Goal: Information Seeking & Learning: Check status

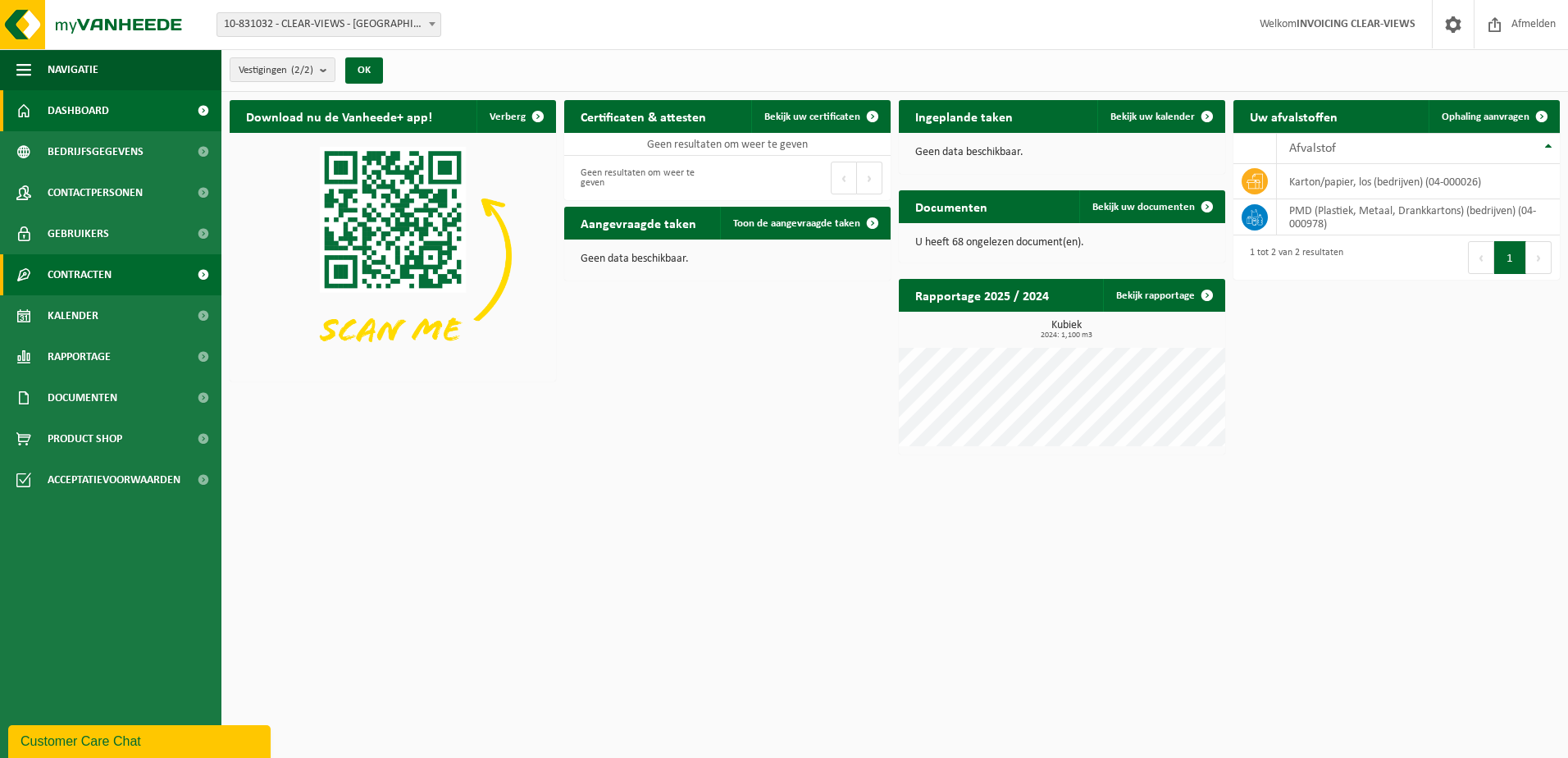
click at [64, 264] on span "Contracten" at bounding box center [80, 274] width 64 height 41
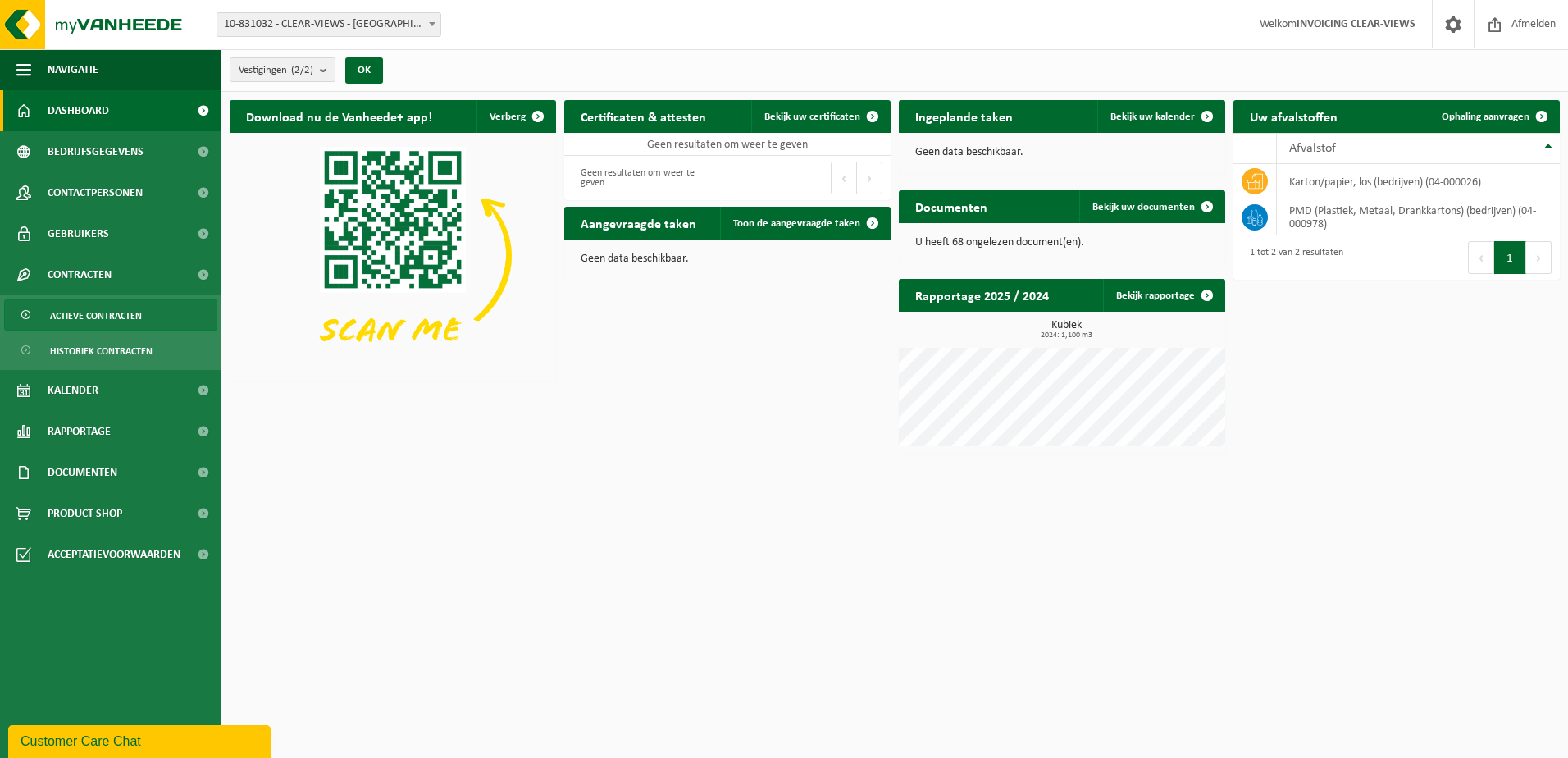
click at [66, 312] on span "Actieve contracten" at bounding box center [96, 315] width 92 height 31
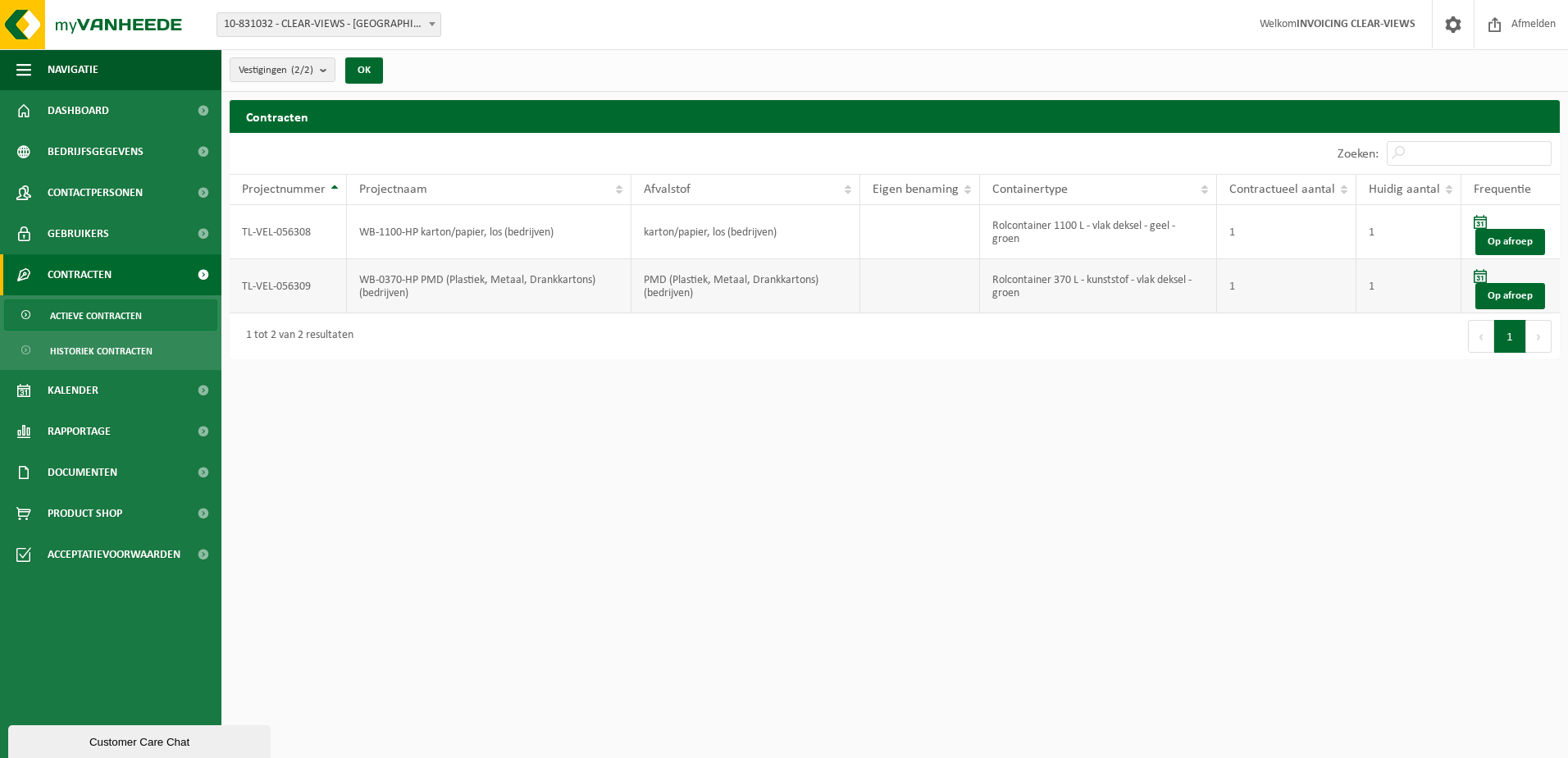
click at [428, 277] on td "WB-0370-HP PMD (Plastiek, Metaal, Drankkartons) (bedrijven)" at bounding box center [489, 286] width 285 height 54
click at [425, 285] on td "WB-0370-HP PMD (Plastiek, Metaal, Drankkartons) (bedrijven)" at bounding box center [489, 286] width 285 height 54
click at [258, 290] on td "TL-VEL-056309" at bounding box center [288, 286] width 117 height 54
click at [1500, 288] on link "Op afroep" at bounding box center [1510, 296] width 70 height 26
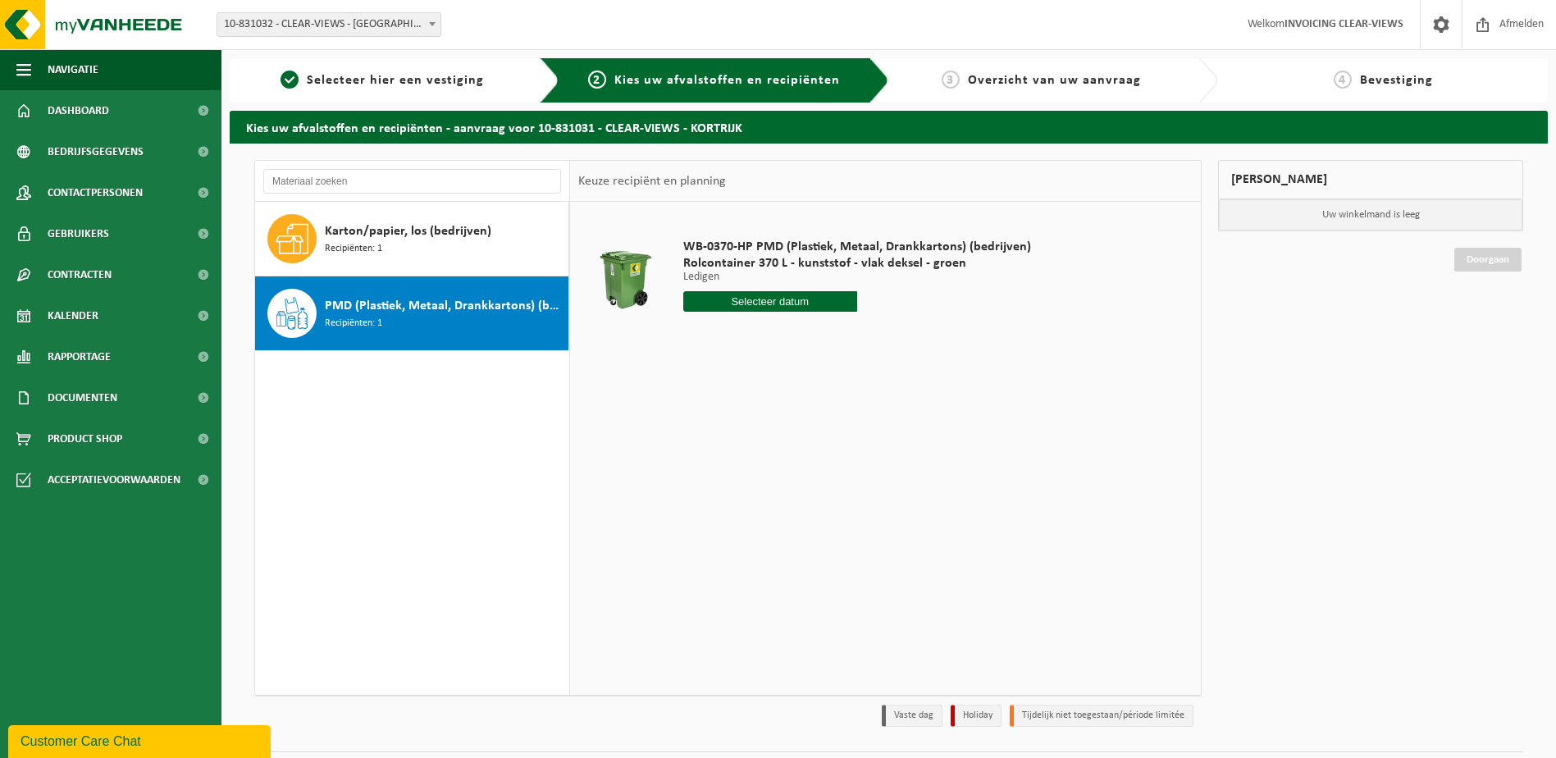
click at [810, 300] on input "text" at bounding box center [770, 301] width 174 height 21
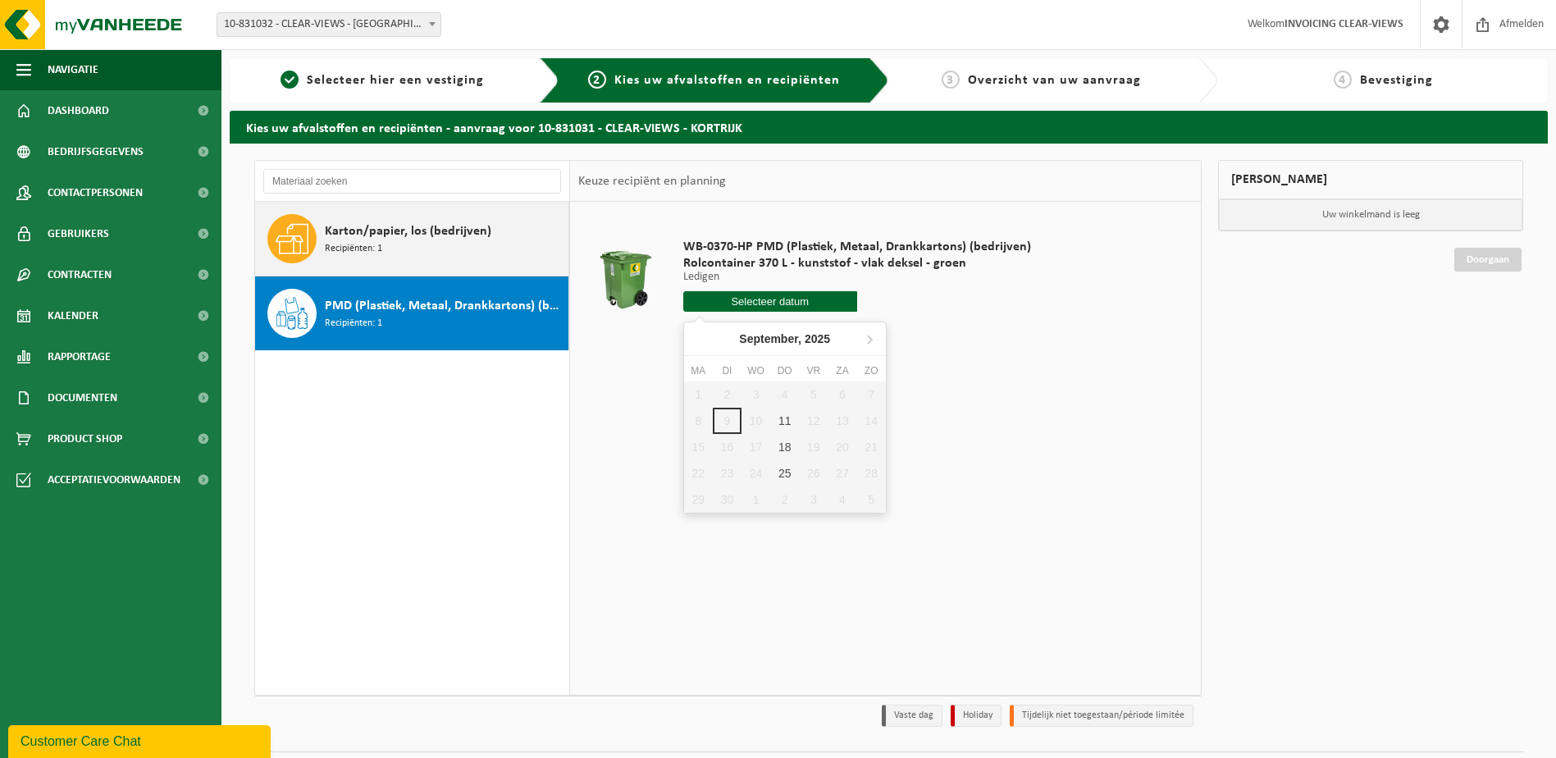
click at [455, 250] on div "Karton/papier, los (bedrijven) Recipiënten: 1" at bounding box center [444, 238] width 239 height 49
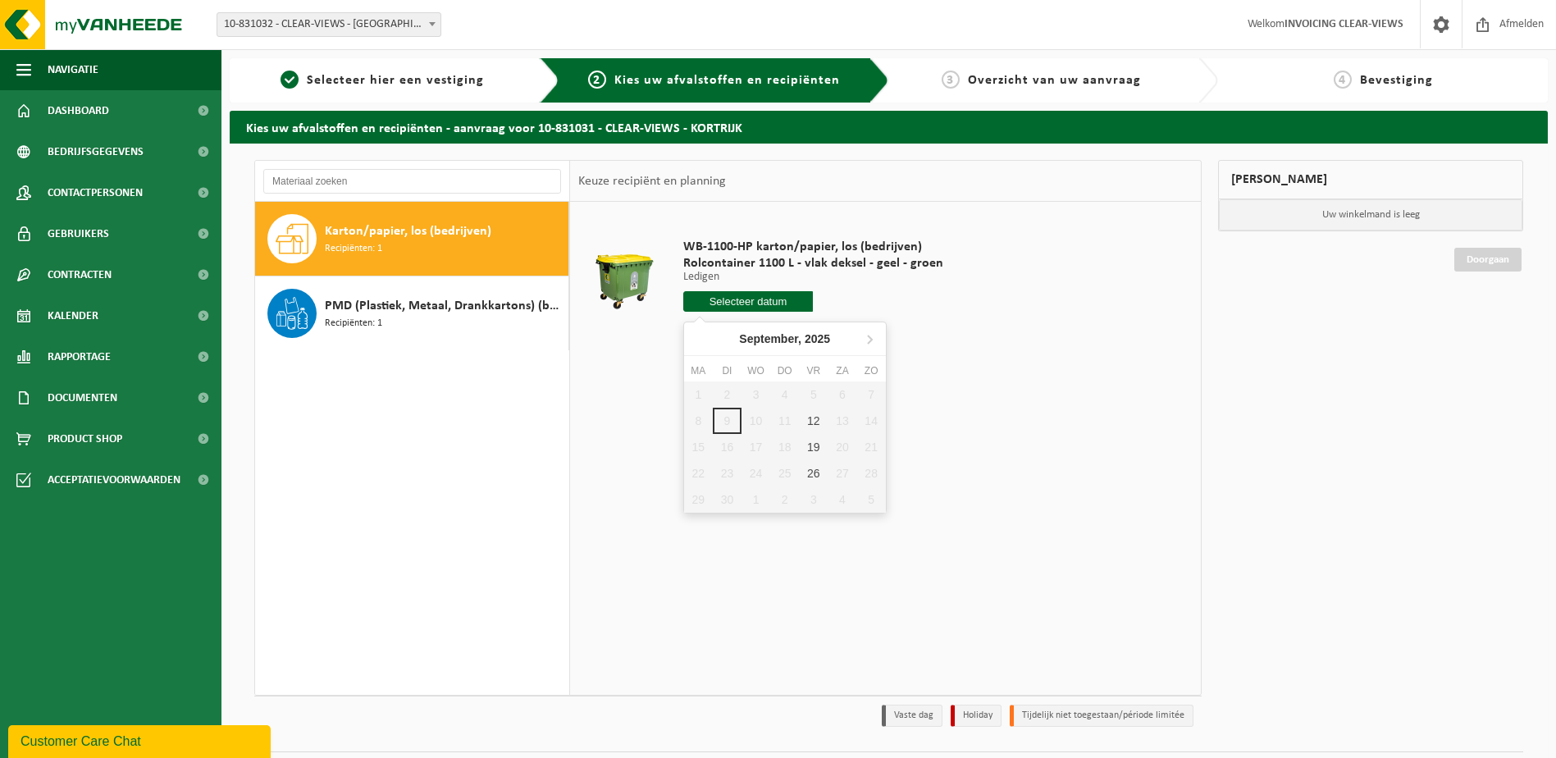
click at [729, 299] on input "text" at bounding box center [748, 301] width 130 height 21
click at [982, 316] on td "WB-1100-HP karton/papier, los (bedrijven) Rolcontainer 1100 L - vlak deksel - g…" at bounding box center [932, 279] width 522 height 139
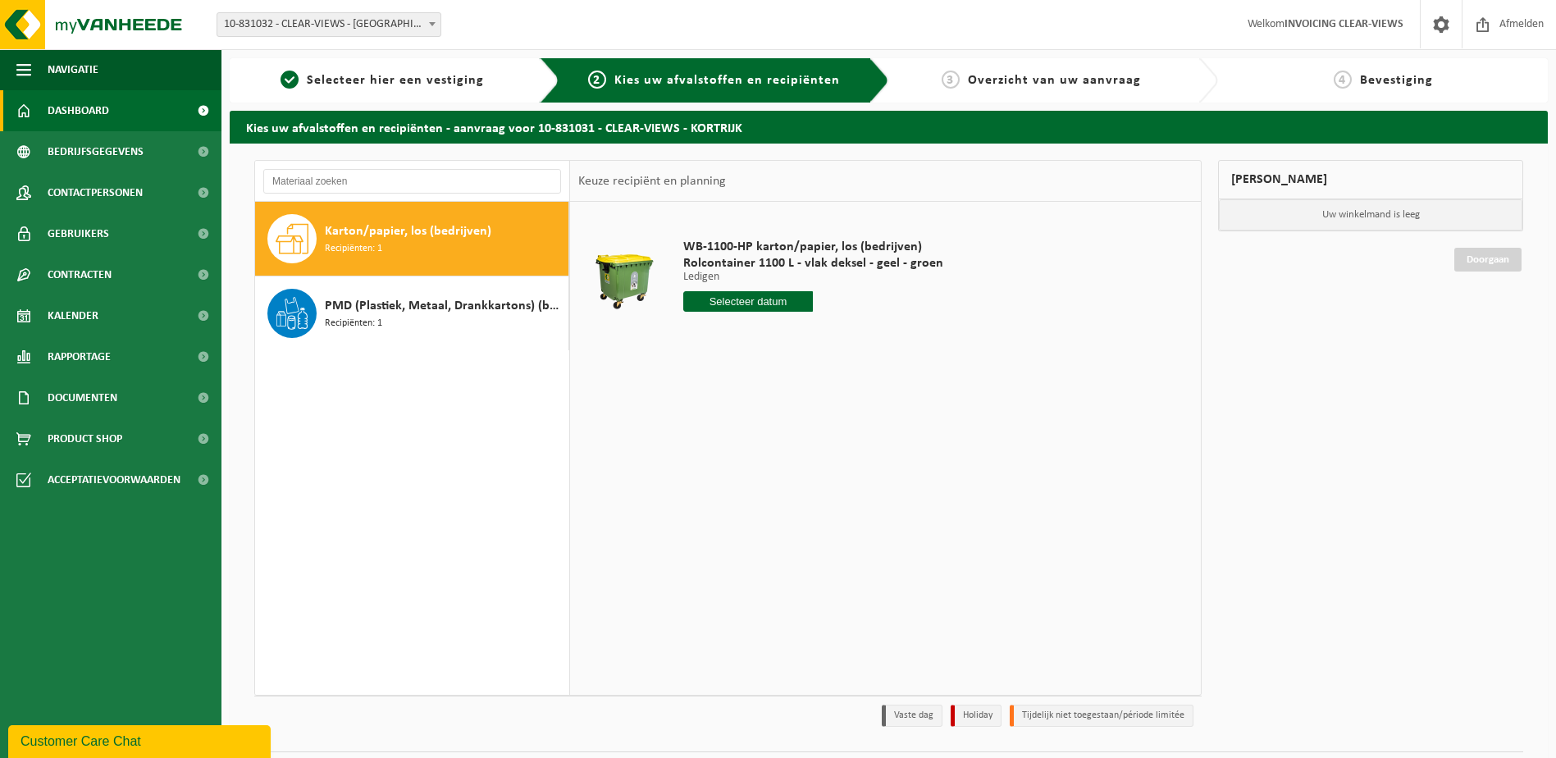
click at [72, 104] on span "Dashboard" at bounding box center [79, 110] width 62 height 41
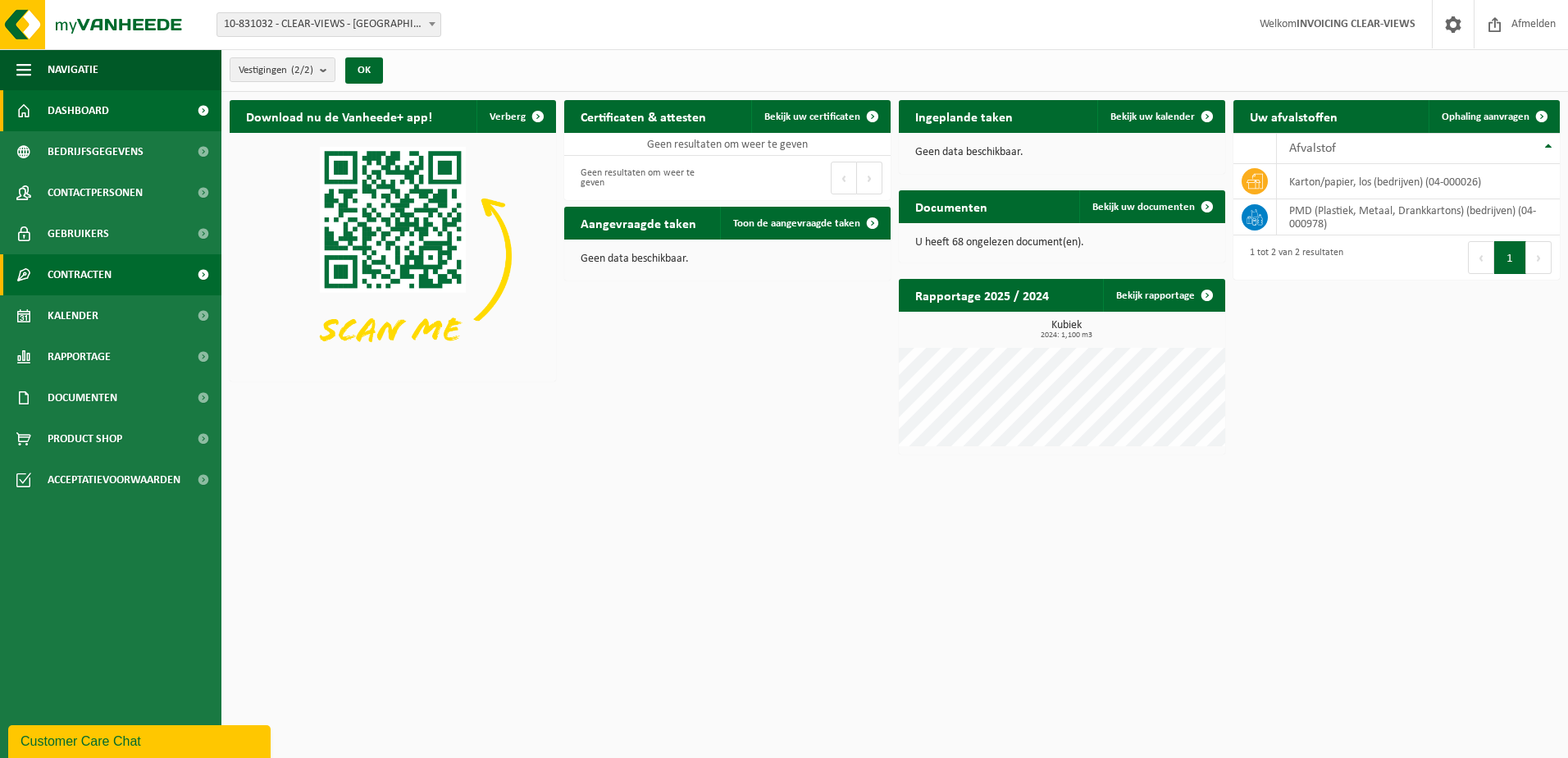
click at [93, 278] on span "Contracten" at bounding box center [80, 274] width 64 height 41
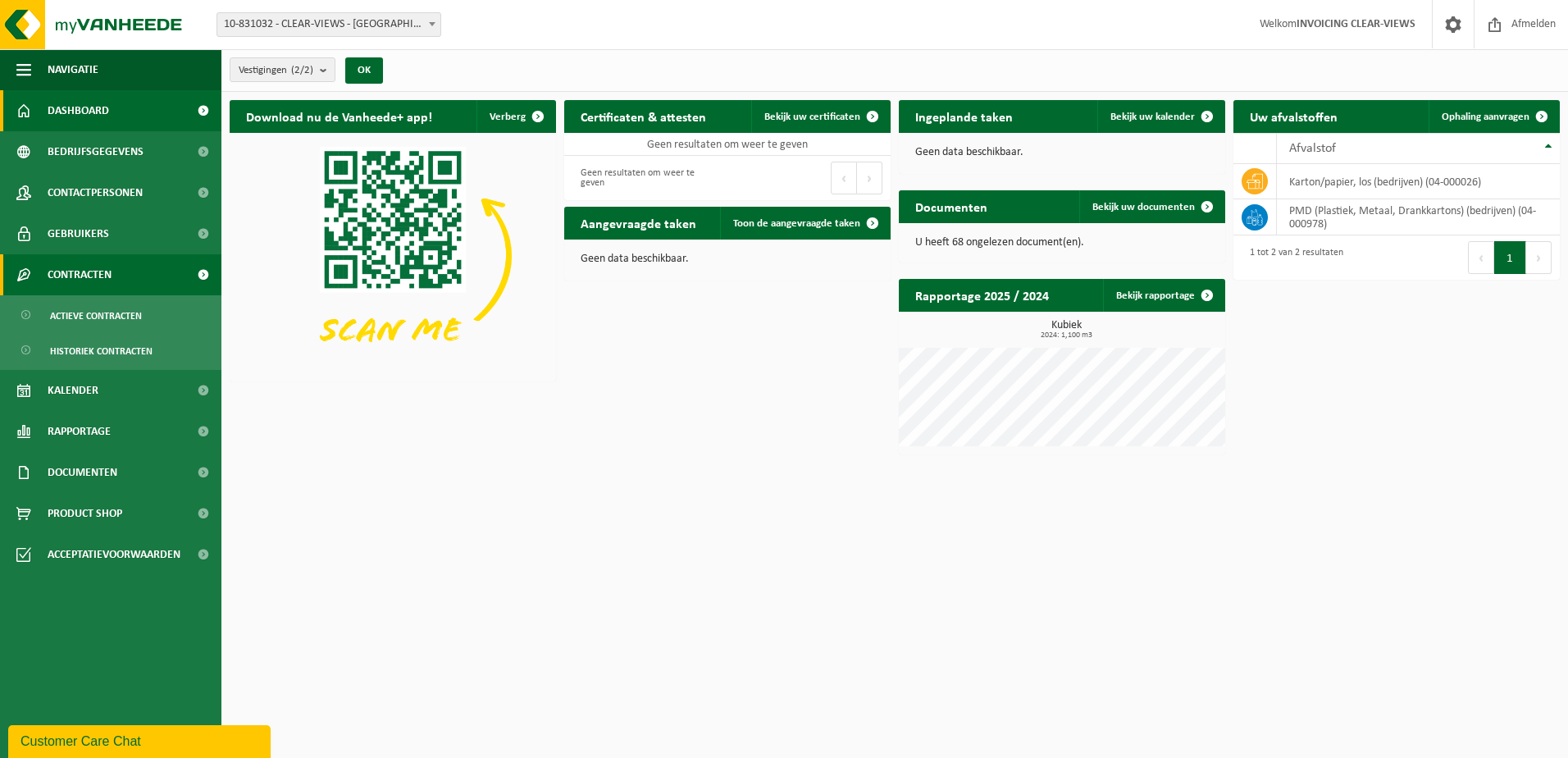
click at [75, 273] on span "Contracten" at bounding box center [80, 274] width 64 height 41
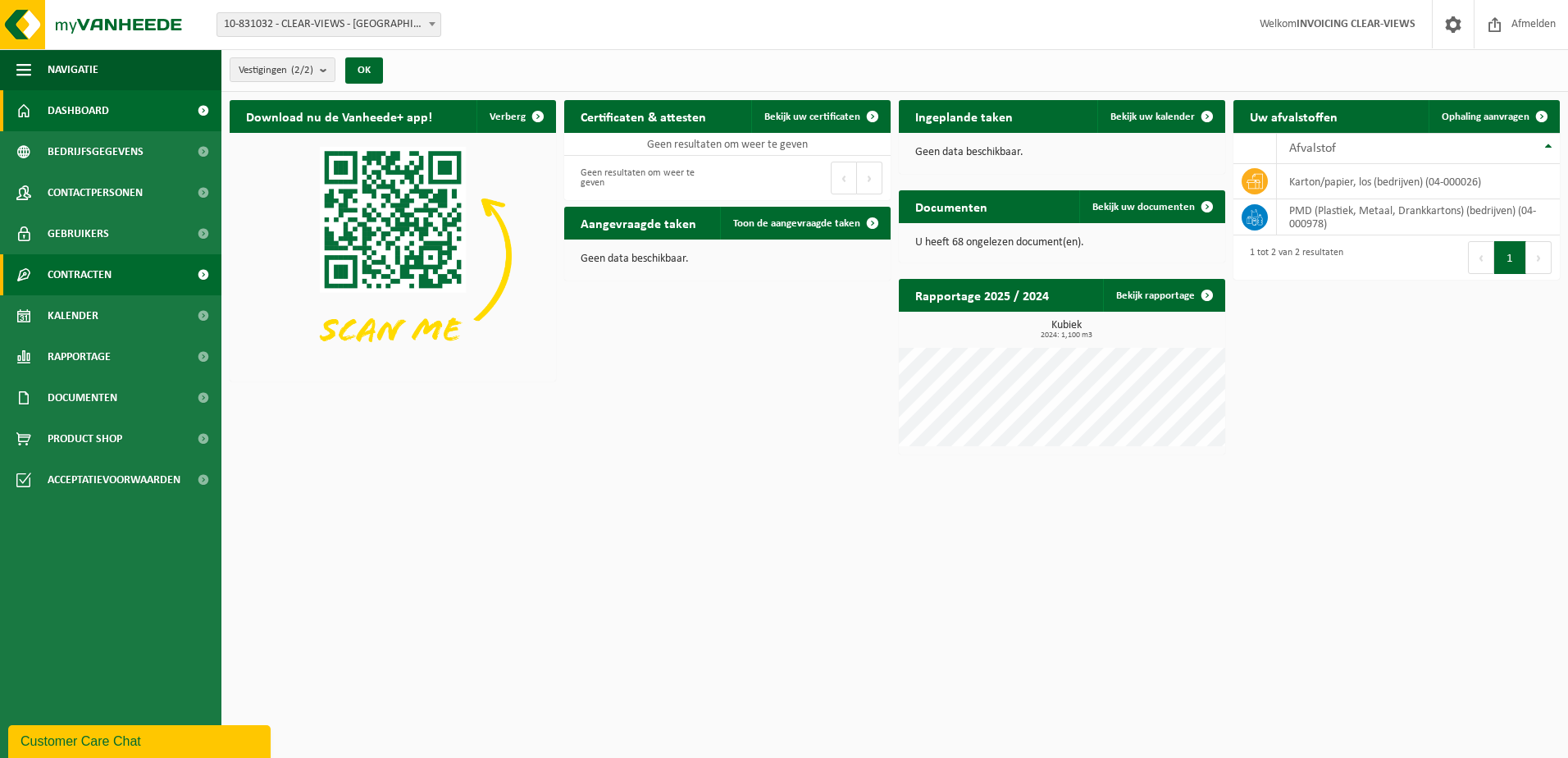
click at [80, 273] on span "Contracten" at bounding box center [80, 274] width 64 height 41
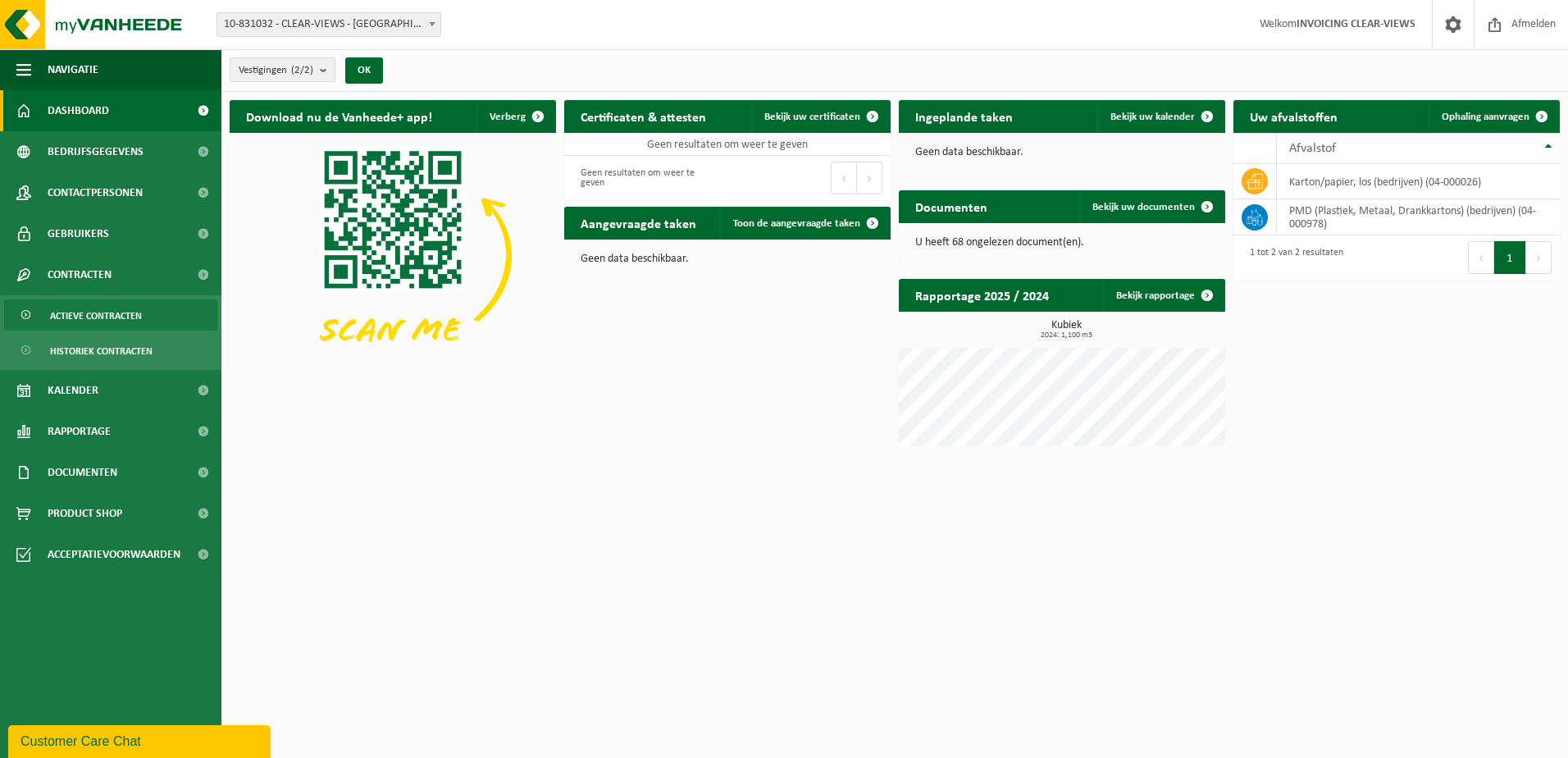
click at [104, 312] on span "Actieve contracten" at bounding box center [96, 315] width 92 height 31
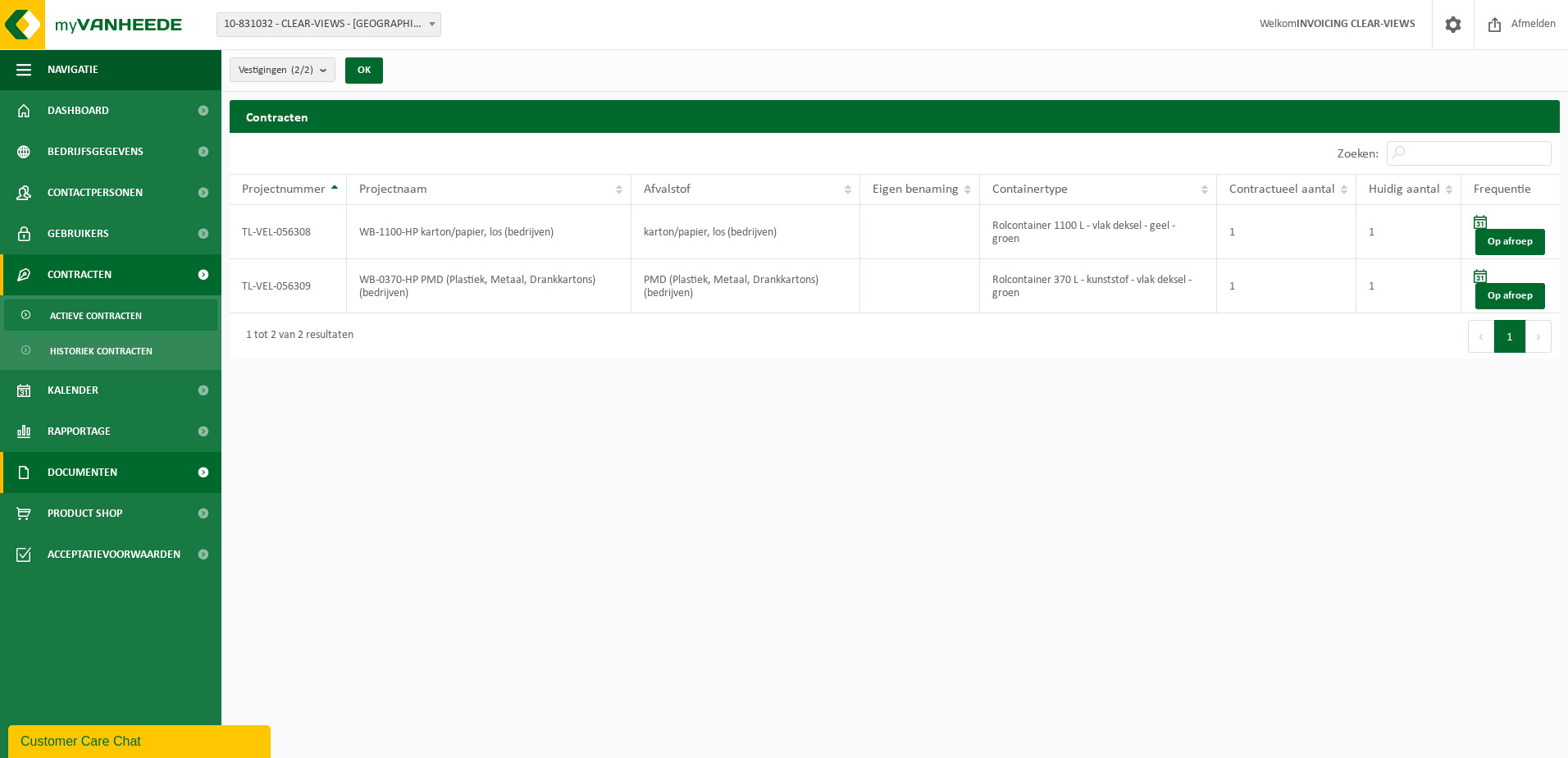
click at [55, 458] on span "Documenten" at bounding box center [83, 472] width 70 height 41
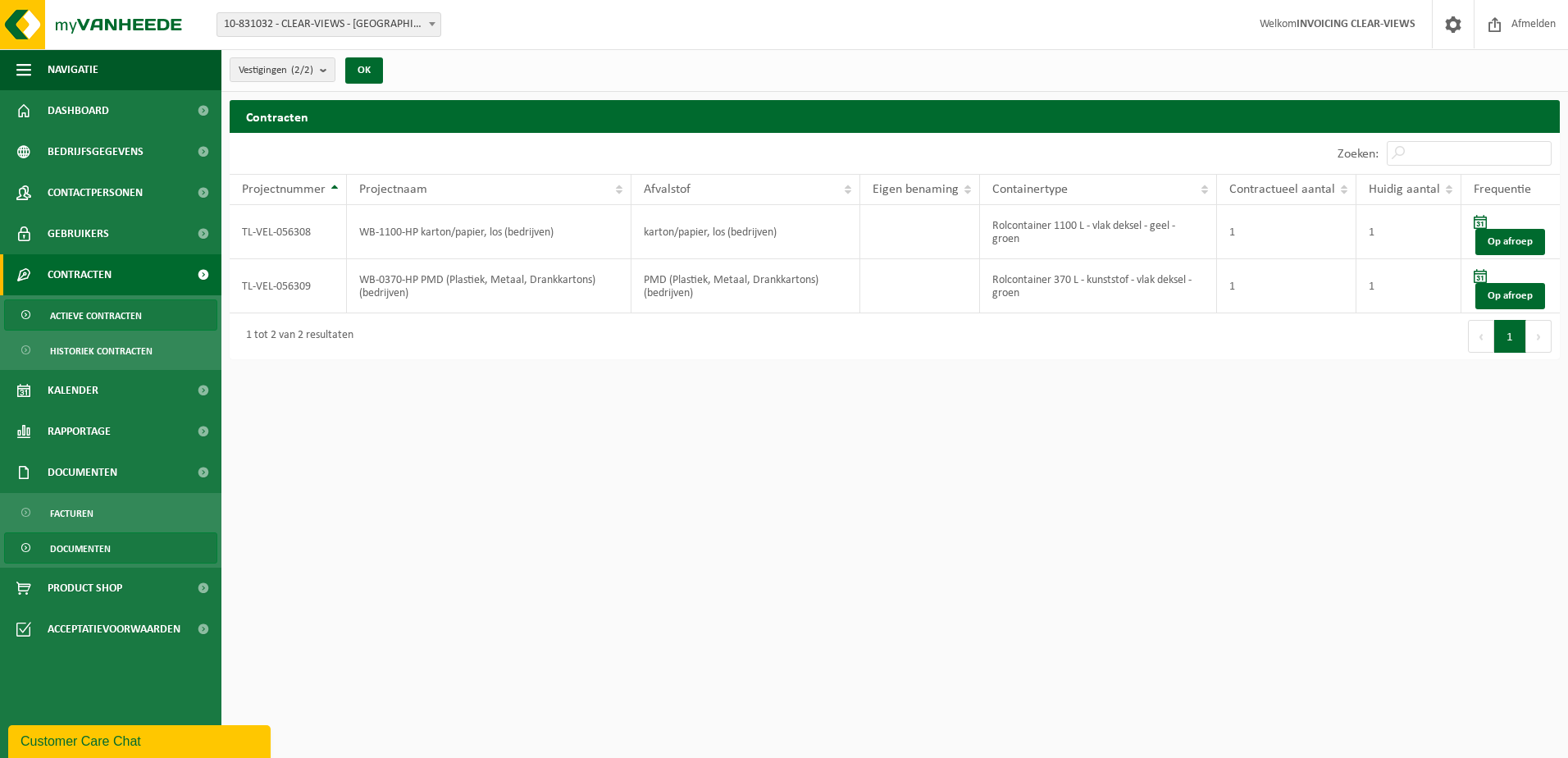
click at [72, 546] on span "Documenten" at bounding box center [80, 548] width 61 height 31
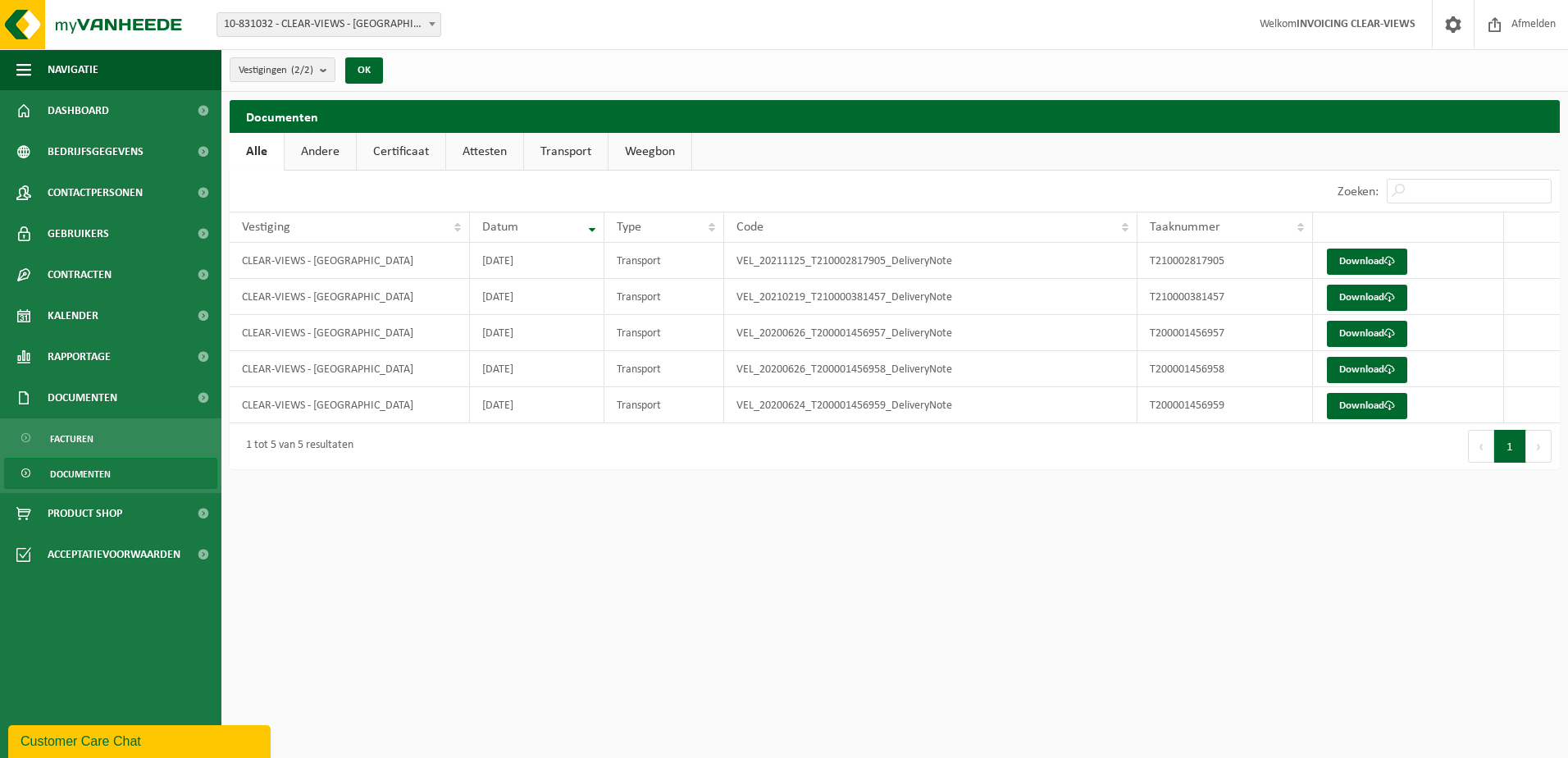
click at [399, 152] on link "Certificaat" at bounding box center [401, 152] width 89 height 38
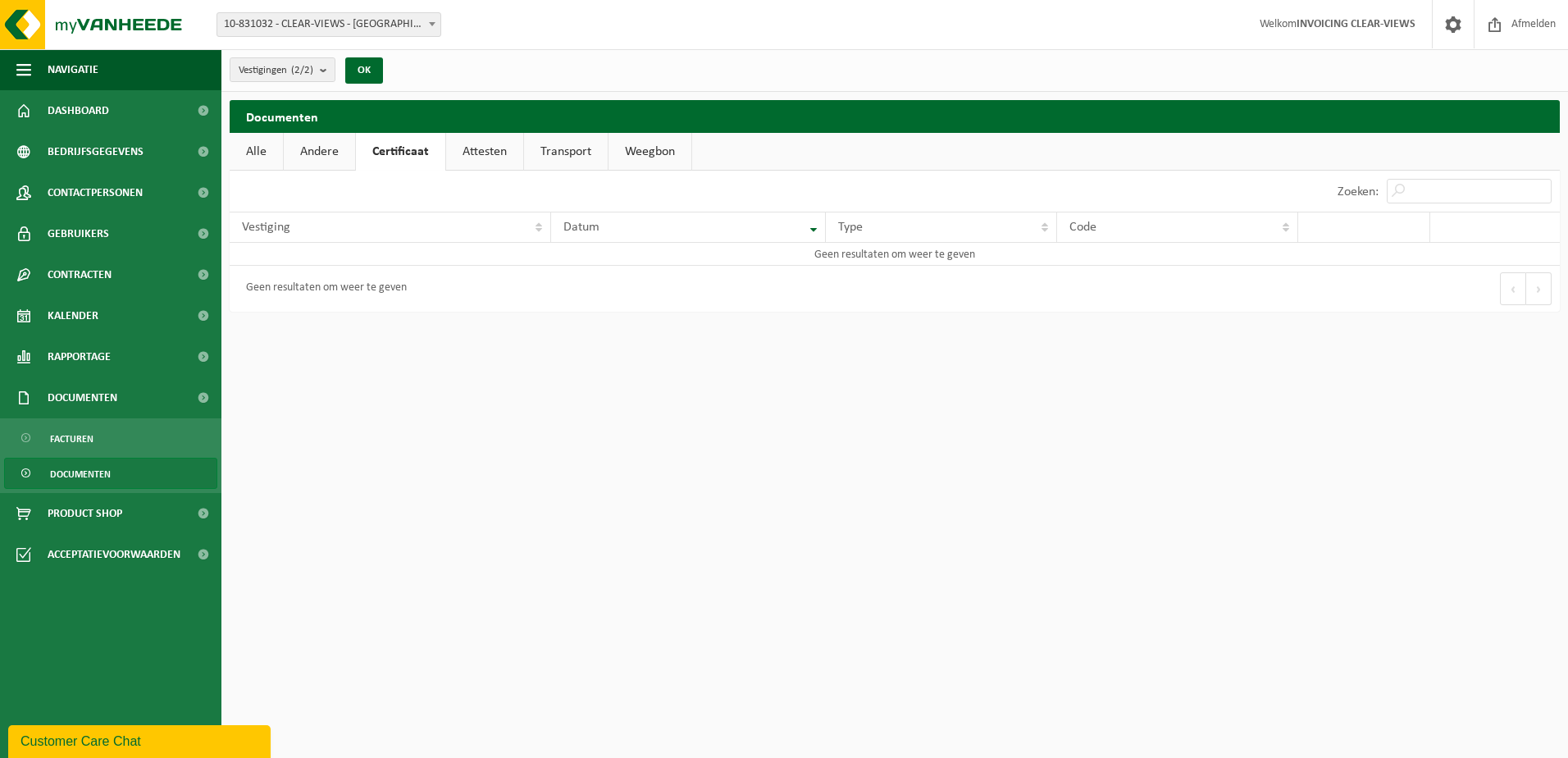
click at [312, 152] on link "Andere" at bounding box center [319, 152] width 71 height 38
click at [384, 152] on link "Certificaat" at bounding box center [402, 152] width 89 height 38
click at [486, 157] on link "Attesten" at bounding box center [484, 152] width 77 height 38
click at [544, 148] on link "Transport" at bounding box center [569, 152] width 84 height 38
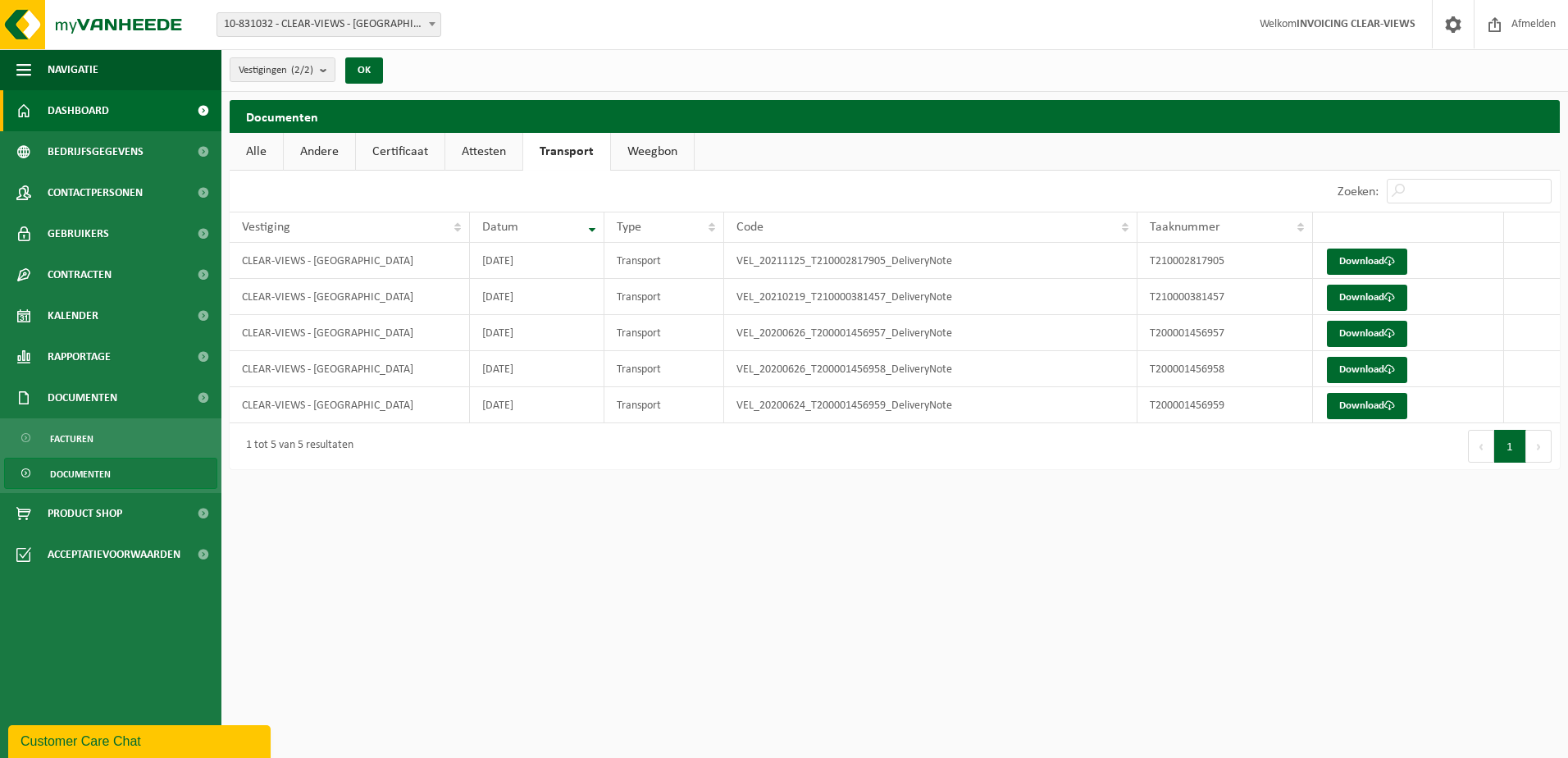
click at [94, 109] on span "Dashboard" at bounding box center [79, 110] width 62 height 41
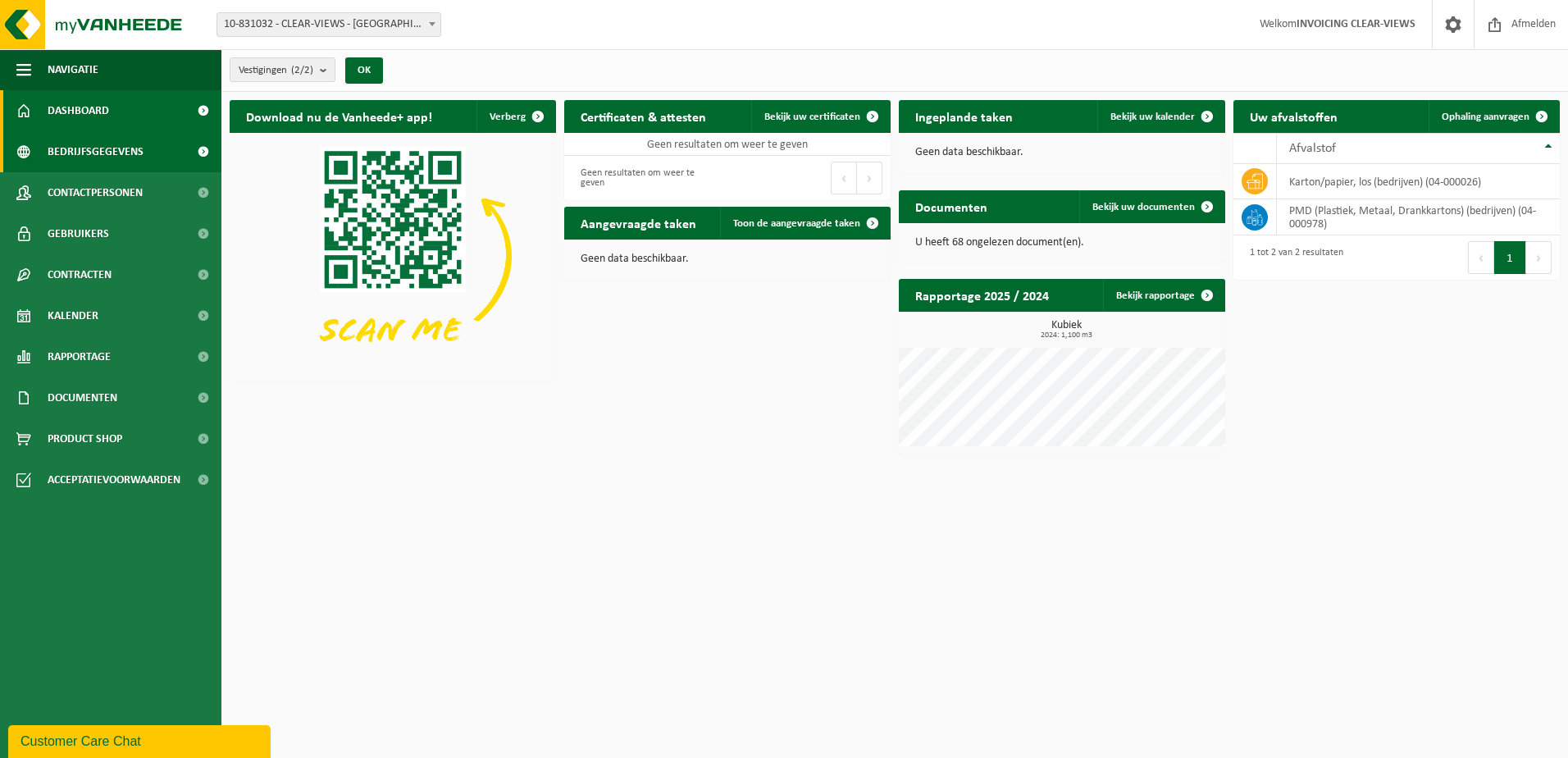
click at [103, 143] on span "Bedrijfsgegevens" at bounding box center [96, 151] width 96 height 41
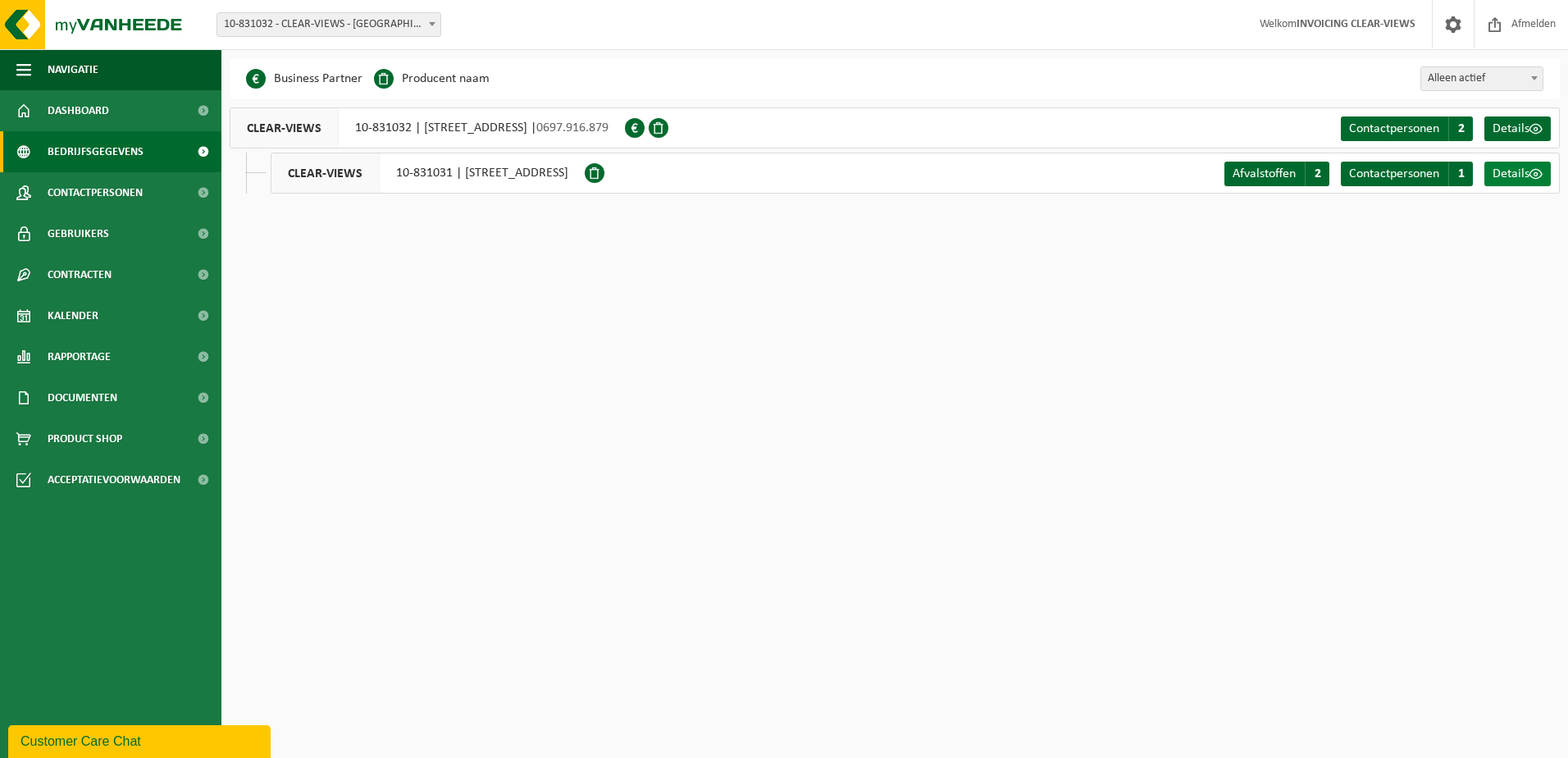
click at [1534, 179] on span at bounding box center [1536, 173] width 13 height 13
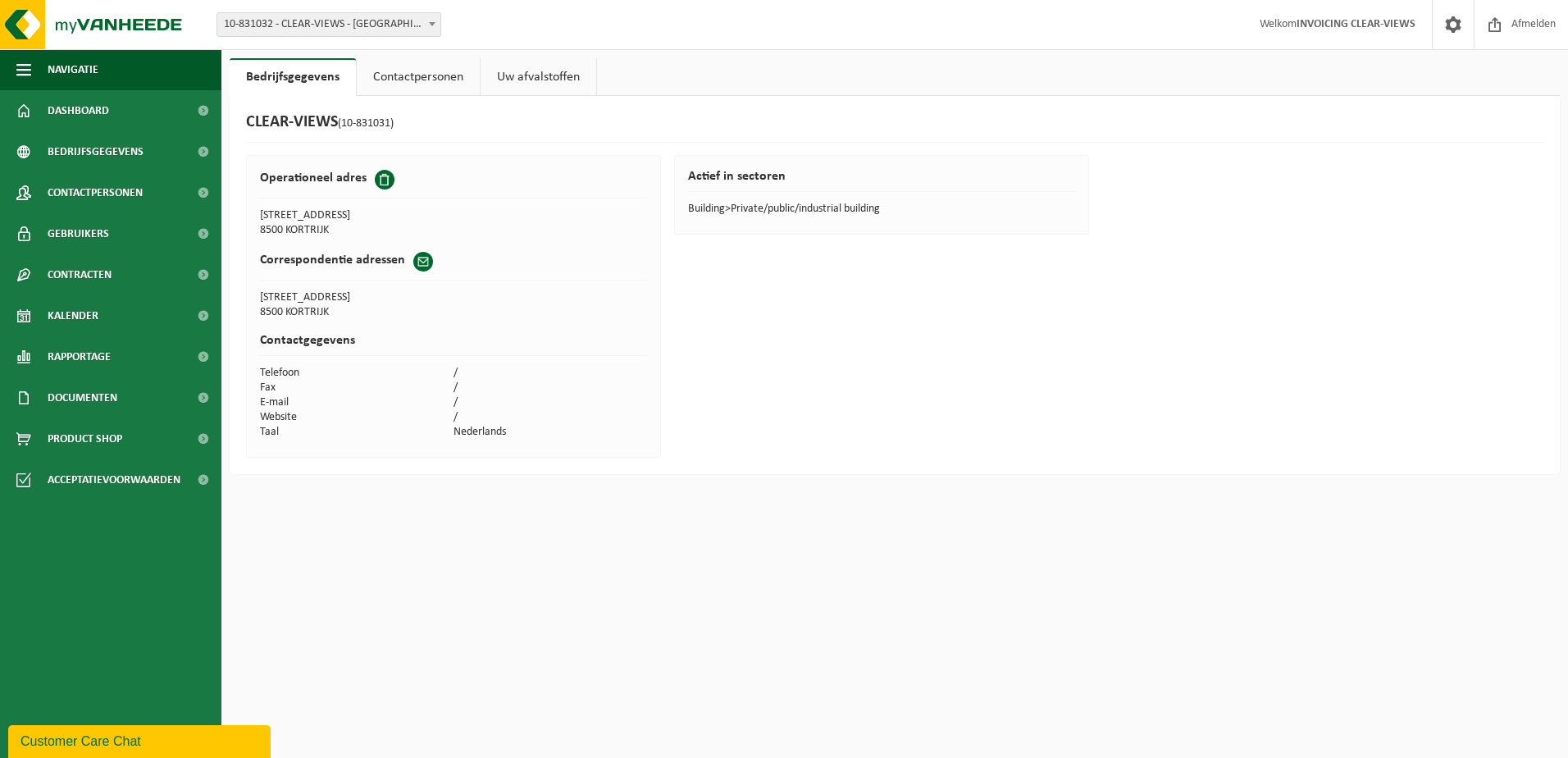
click at [449, 75] on link "Contactpersonen" at bounding box center [418, 77] width 123 height 38
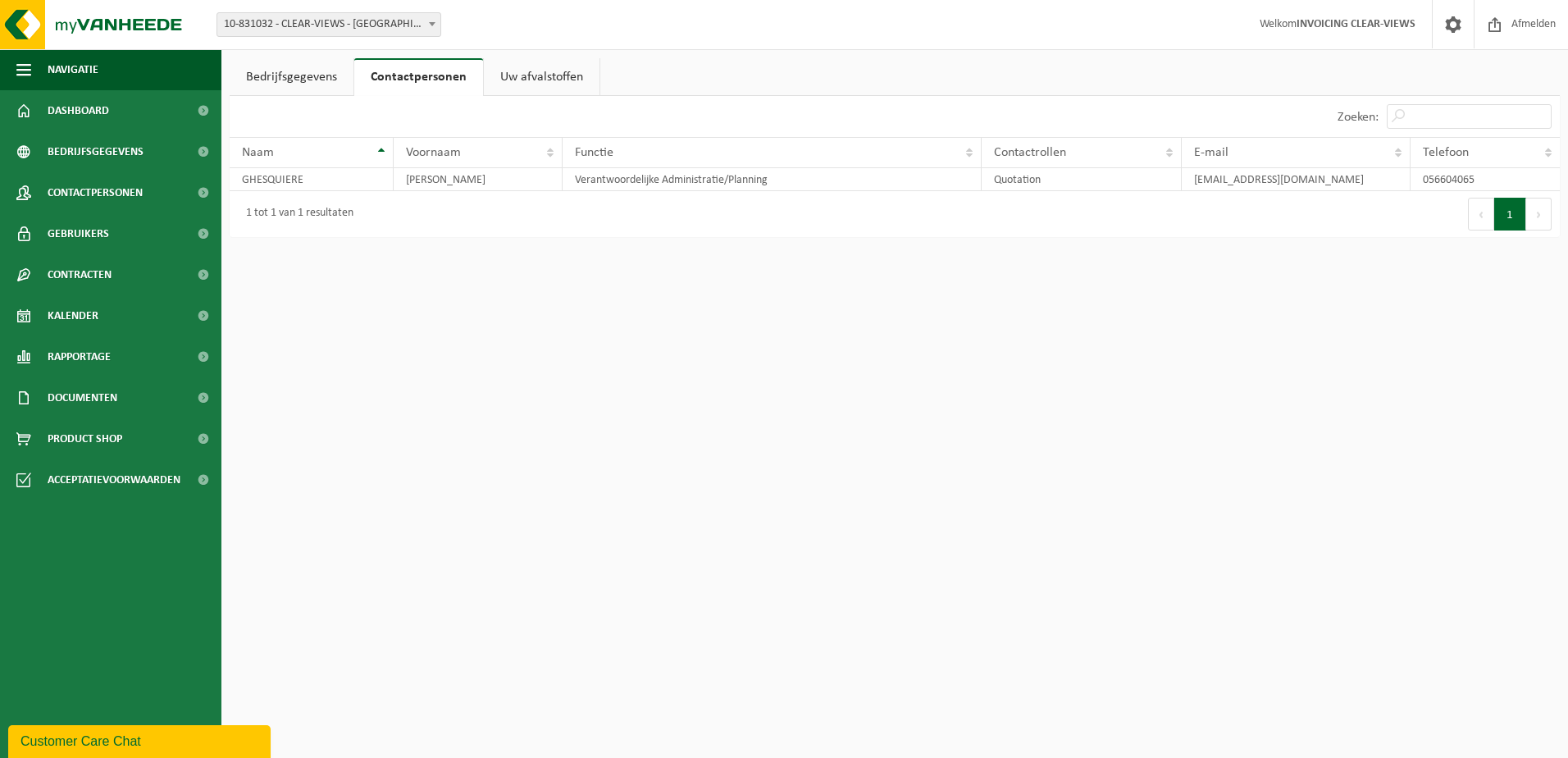
click at [531, 74] on link "Uw afvalstoffen" at bounding box center [542, 77] width 116 height 38
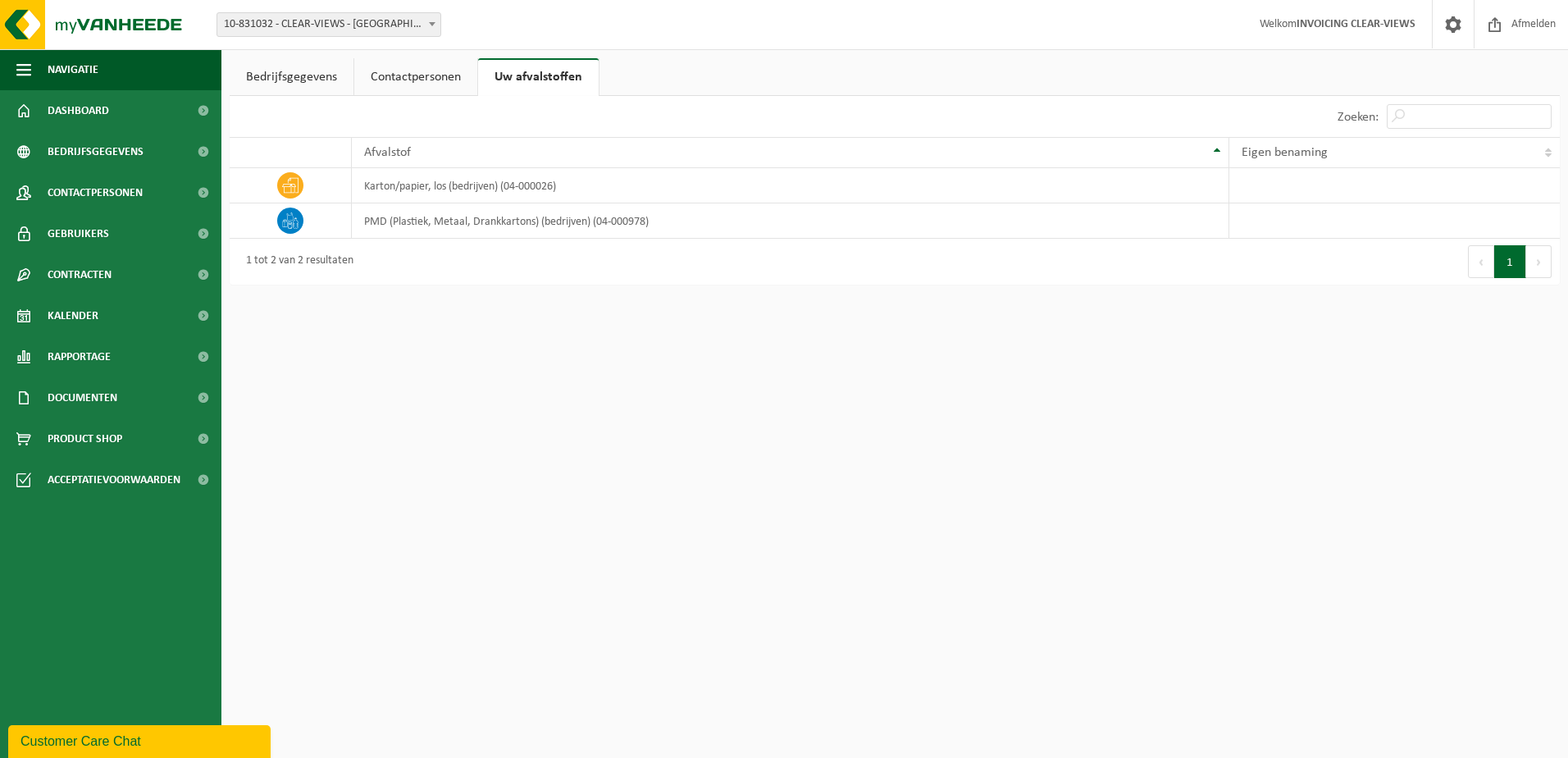
click at [423, 72] on link "Contactpersonen" at bounding box center [415, 77] width 123 height 38
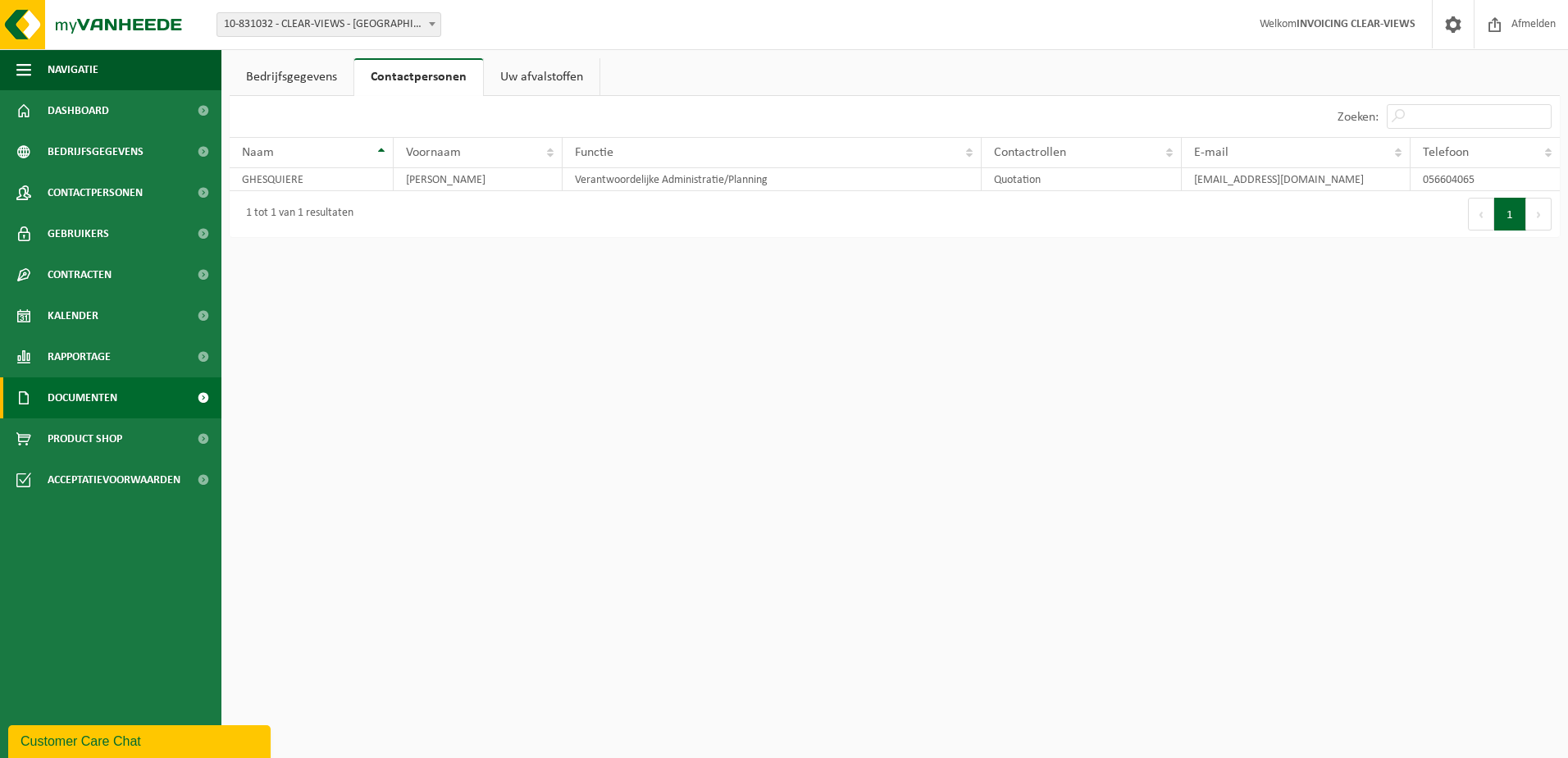
click at [94, 399] on span "Documenten" at bounding box center [83, 397] width 70 height 41
